Goal: Task Accomplishment & Management: Complete application form

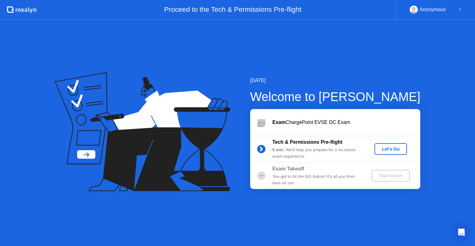
click at [393, 149] on div "Let's Go" at bounding box center [391, 148] width 28 height 5
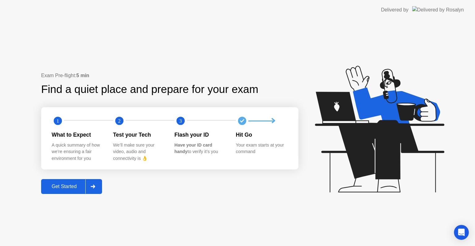
click at [64, 183] on div "Get Started" at bounding box center [64, 186] width 42 height 6
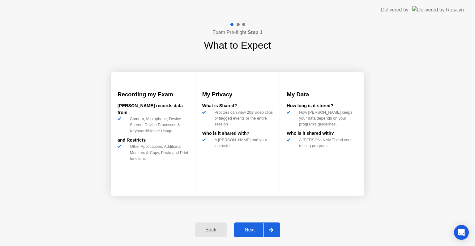
click at [251, 229] on div "Next" at bounding box center [250, 230] width 28 height 6
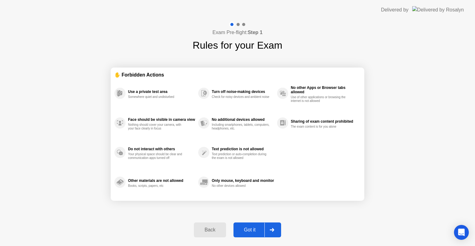
click at [251, 227] on div "Got it" at bounding box center [249, 230] width 29 height 6
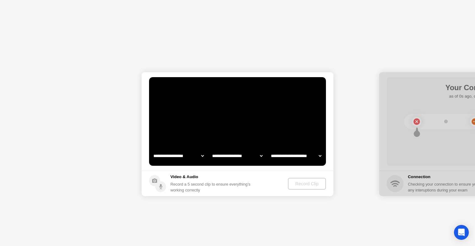
select select "**********"
select select "*******"
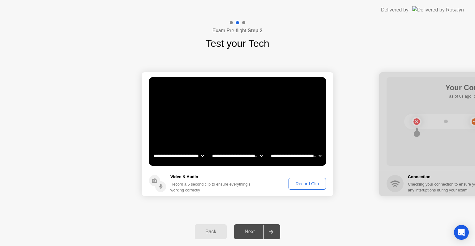
click at [303, 182] on div "Record Clip" at bounding box center [307, 183] width 33 height 5
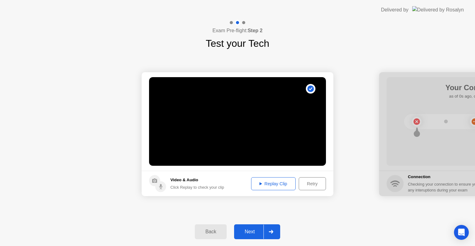
click at [272, 184] on div "Replay Clip" at bounding box center [273, 183] width 40 height 5
click at [248, 231] on div "Next" at bounding box center [250, 232] width 28 height 6
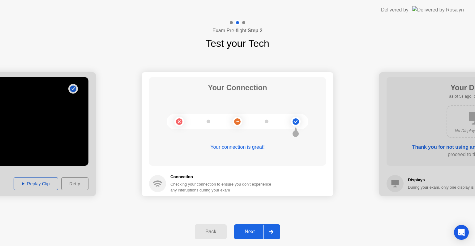
click at [249, 232] on div "Next" at bounding box center [250, 232] width 28 height 6
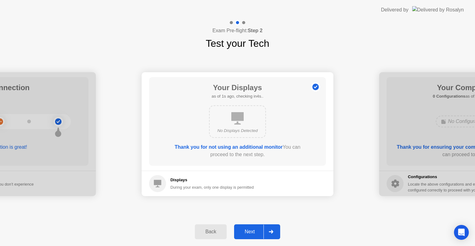
click at [249, 229] on div "Next" at bounding box center [250, 232] width 28 height 6
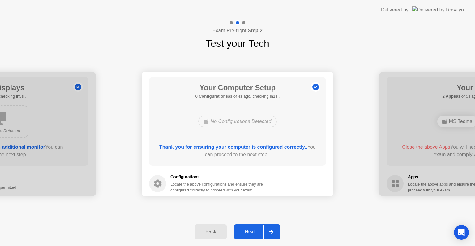
click at [249, 230] on div "Next" at bounding box center [250, 232] width 28 height 6
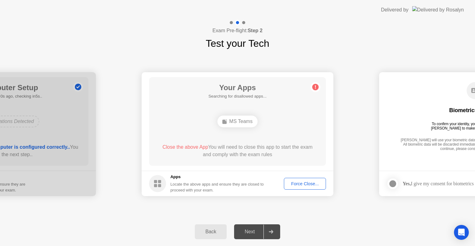
click at [298, 186] on div "Force Close..." at bounding box center [305, 183] width 38 height 5
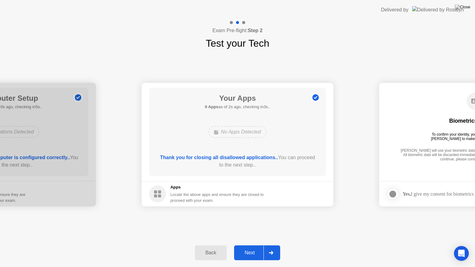
click at [245, 245] on div "Next" at bounding box center [250, 253] width 28 height 6
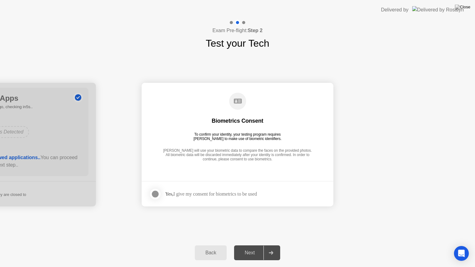
click at [156, 198] on div at bounding box center [155, 194] width 7 height 7
click at [251, 245] on div "Next" at bounding box center [250, 253] width 28 height 6
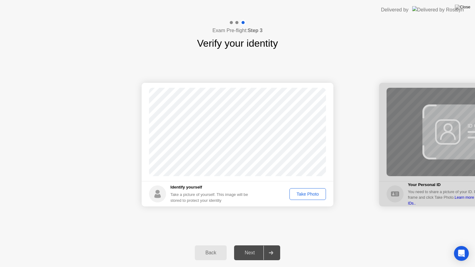
click at [312, 197] on div "Take Photo" at bounding box center [308, 194] width 32 height 5
click at [313, 194] on div "Retake" at bounding box center [312, 194] width 24 height 5
click at [313, 194] on div "Take Photo" at bounding box center [308, 194] width 32 height 5
click at [243, 245] on div "Next" at bounding box center [250, 253] width 28 height 6
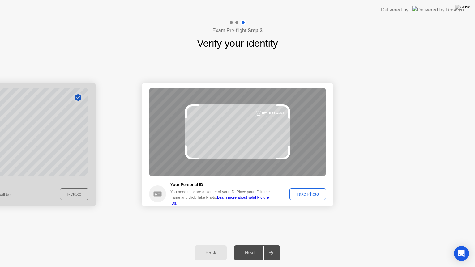
click at [315, 193] on div "Take Photo" at bounding box center [308, 194] width 32 height 5
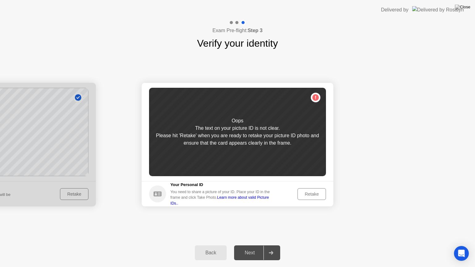
click at [315, 193] on div "Retake" at bounding box center [312, 194] width 24 height 5
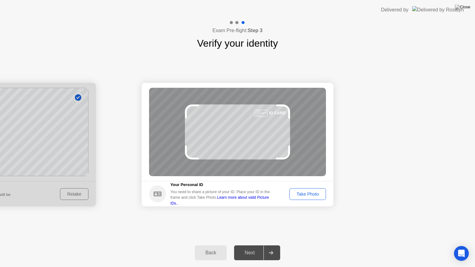
click at [315, 193] on div "Take Photo" at bounding box center [308, 194] width 32 height 5
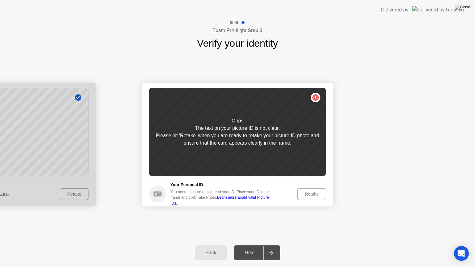
click at [315, 193] on div "Retake" at bounding box center [312, 194] width 24 height 5
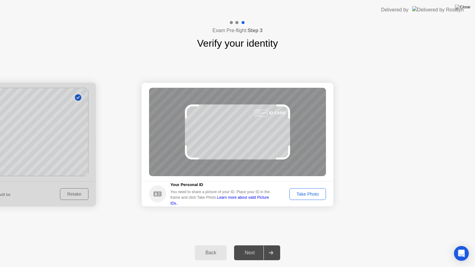
click at [315, 193] on div "Take Photo" at bounding box center [308, 194] width 32 height 5
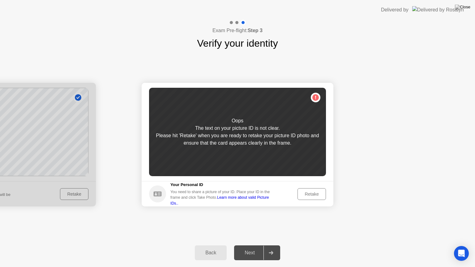
click at [315, 193] on div "Retake" at bounding box center [312, 194] width 24 height 5
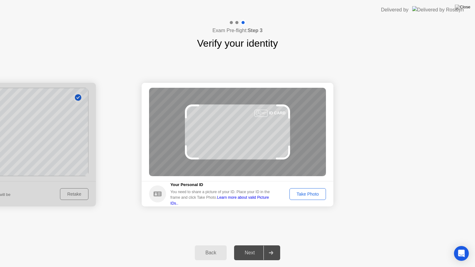
click at [315, 193] on div "Take Photo" at bounding box center [308, 194] width 32 height 5
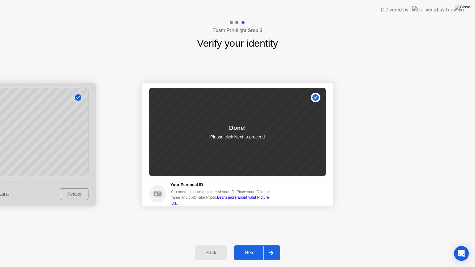
click at [251, 245] on div "Next" at bounding box center [250, 253] width 28 height 6
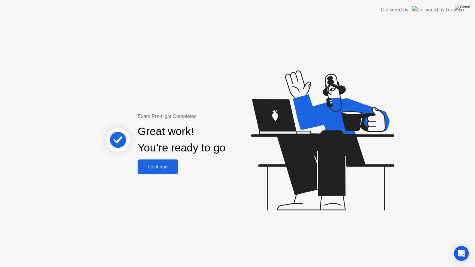
click at [160, 164] on div "Continue" at bounding box center [158, 167] width 37 height 6
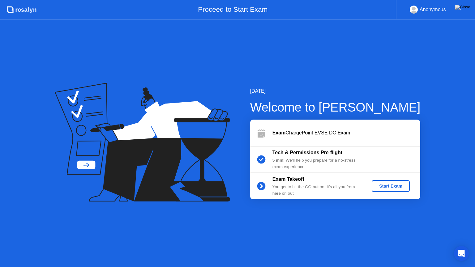
click at [400, 185] on div "Start Exam" at bounding box center [390, 186] width 33 height 5
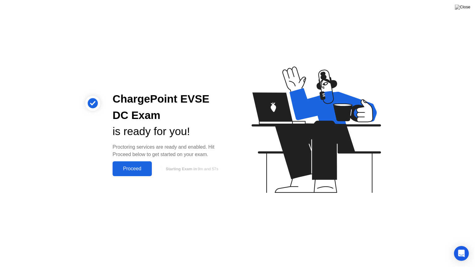
click at [139, 167] on div "Proceed" at bounding box center [132, 169] width 36 height 6
